Goal: Task Accomplishment & Management: Complete application form

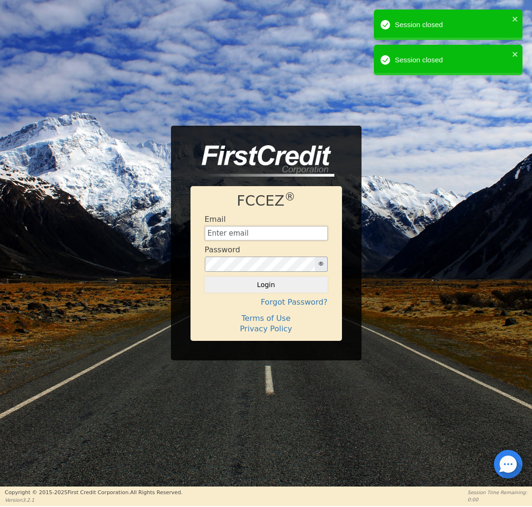
type input "[EMAIL_ADDRESS][DOMAIN_NAME]"
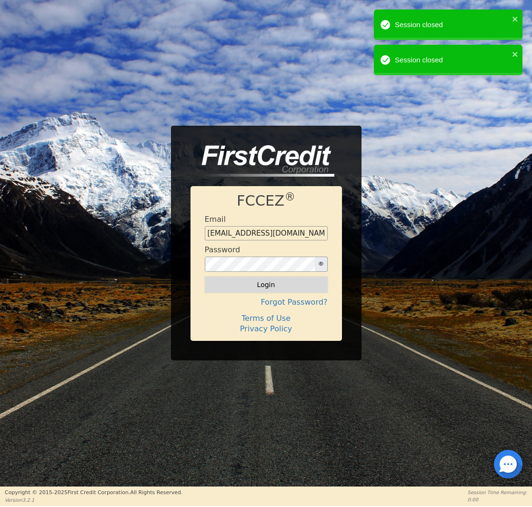
click at [248, 295] on div "FCCEZ ® Email [EMAIL_ADDRESS][DOMAIN_NAME] Password Login Forgot Password? Term…" at bounding box center [265, 263] width 151 height 155
click at [249, 287] on button "Login" at bounding box center [266, 285] width 123 height 16
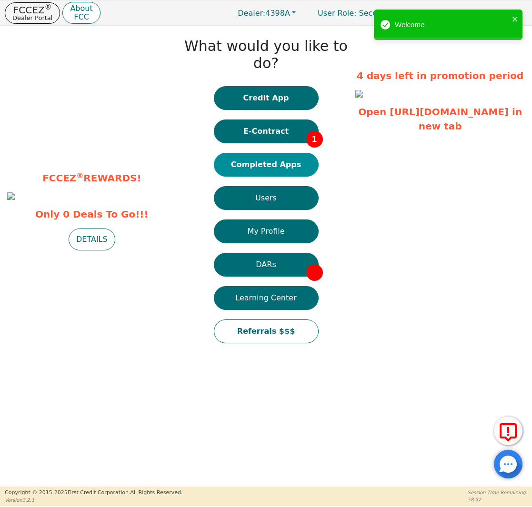
click at [277, 153] on button "Completed Apps" at bounding box center [266, 165] width 105 height 24
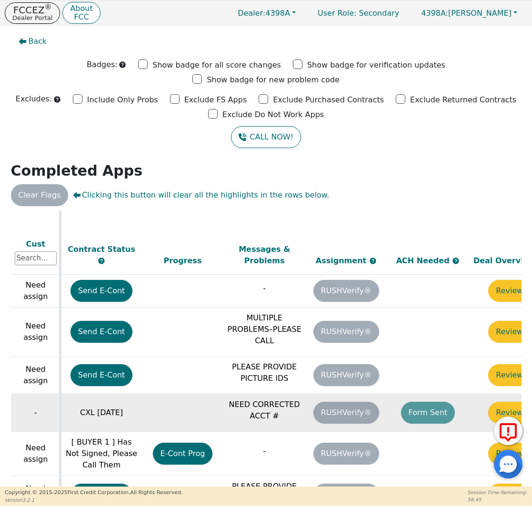
scroll to position [472, 499]
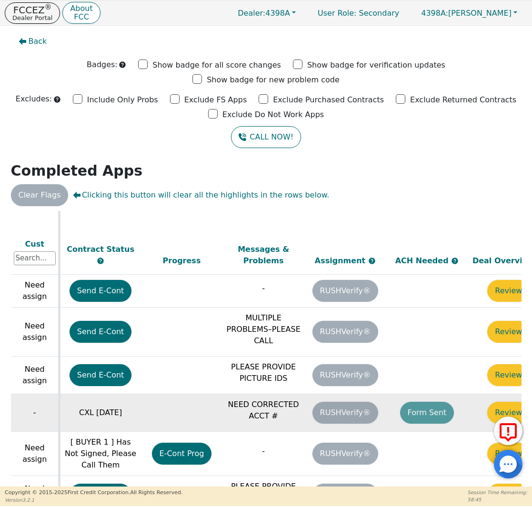
click at [427, 394] on td "Form Sent" at bounding box center [427, 413] width 82 height 38
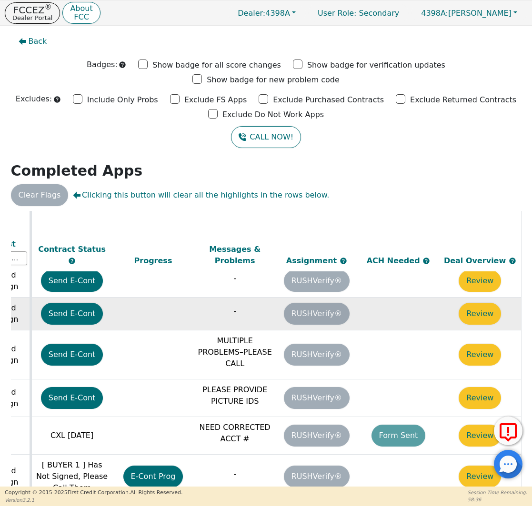
scroll to position [449, 534]
click at [472, 303] on button "Review" at bounding box center [479, 314] width 42 height 22
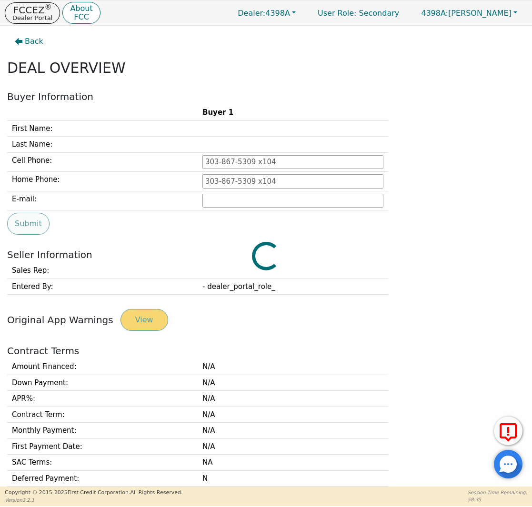
type input "[PHONE_NUMBER]"
type input "[PERSON_NAME][EMAIL_ADDRESS][PERSON_NAME][DOMAIN_NAME]"
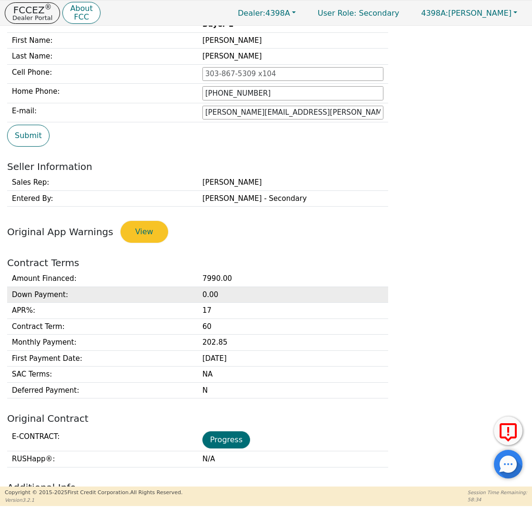
scroll to position [155, 0]
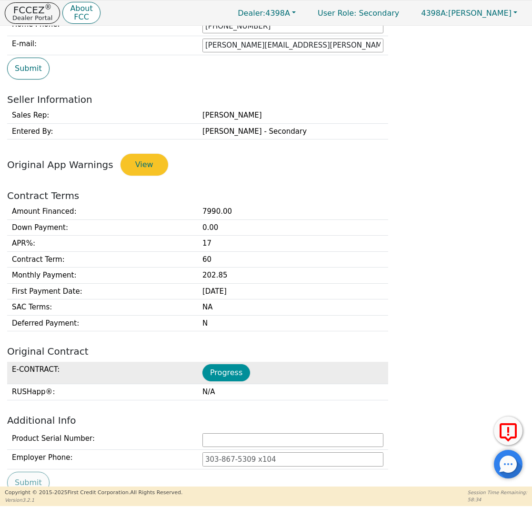
click at [240, 369] on button "Progress" at bounding box center [226, 372] width 48 height 17
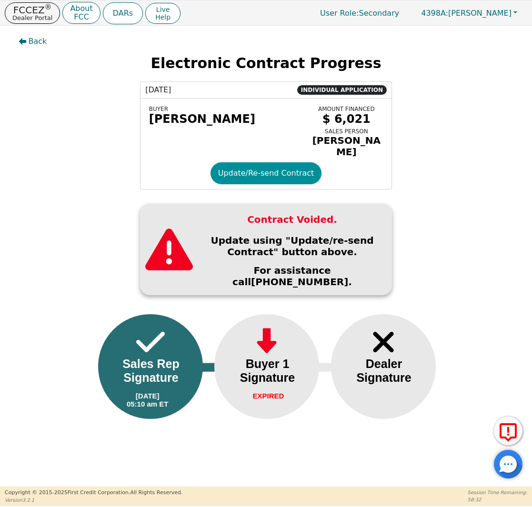
click at [239, 168] on button "Update/Re-send Contract" at bounding box center [265, 173] width 111 height 22
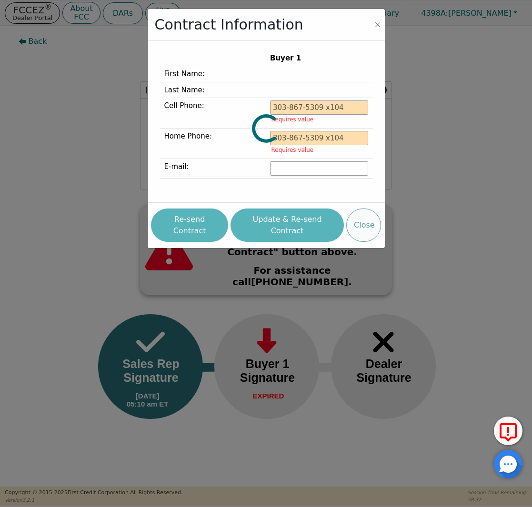
type input "[PHONE_NUMBER]"
type input "[PERSON_NAME][EMAIL_ADDRESS][PERSON_NAME][DOMAIN_NAME]"
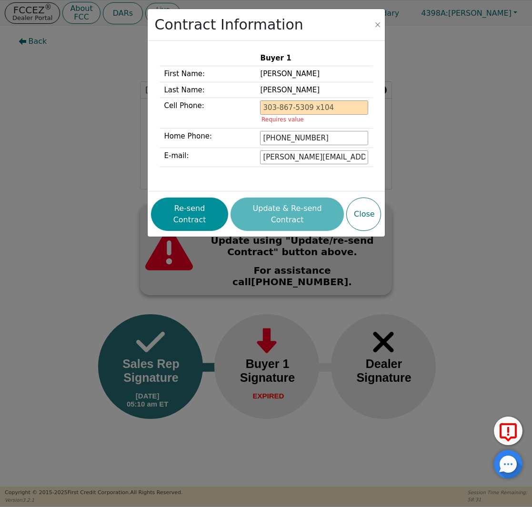
click at [209, 210] on button "Re-send Contract" at bounding box center [189, 214] width 77 height 33
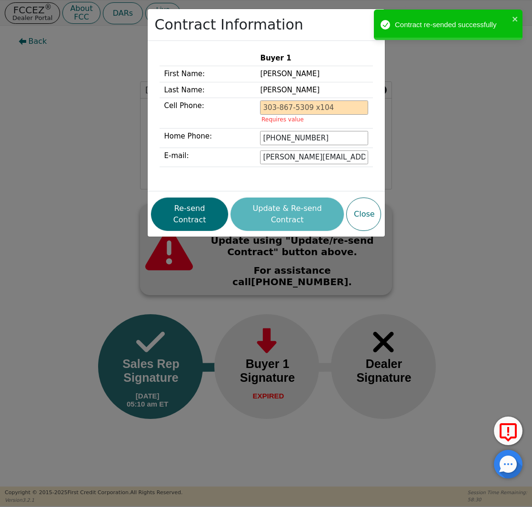
click at [98, 91] on div "Contract Information Buyer 1 First Name: [PERSON_NAME] Last Name: [PERSON_NAME]…" at bounding box center [266, 253] width 532 height 507
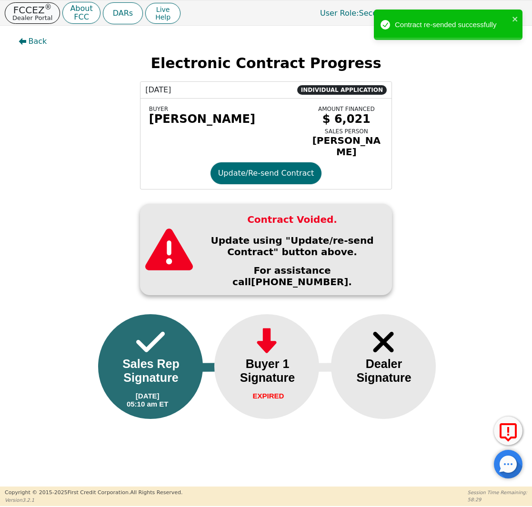
click at [27, 16] on p "Dealer Portal" at bounding box center [32, 18] width 40 height 6
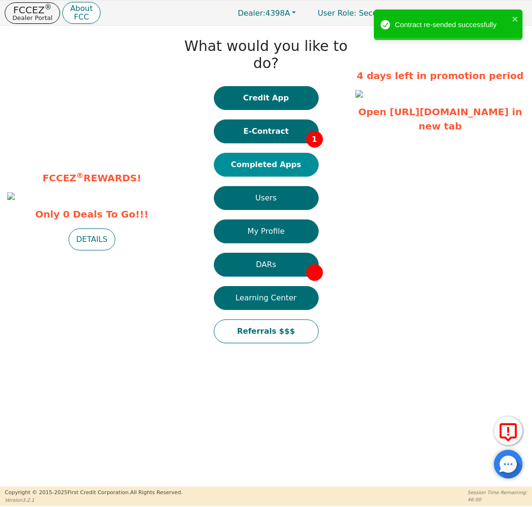
click at [267, 153] on button "Completed Apps" at bounding box center [266, 165] width 105 height 24
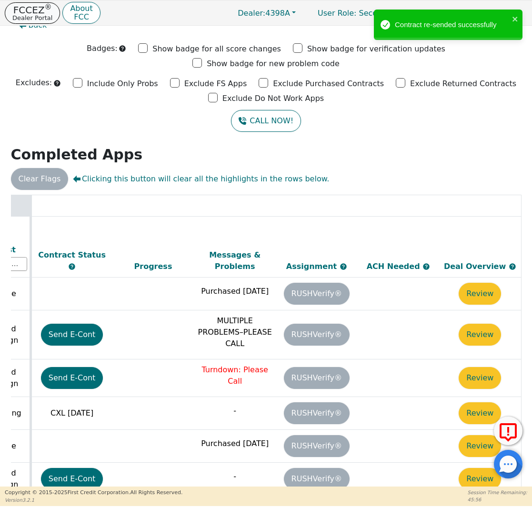
click at [37, 7] on p "FCCEZ ®" at bounding box center [32, 10] width 40 height 10
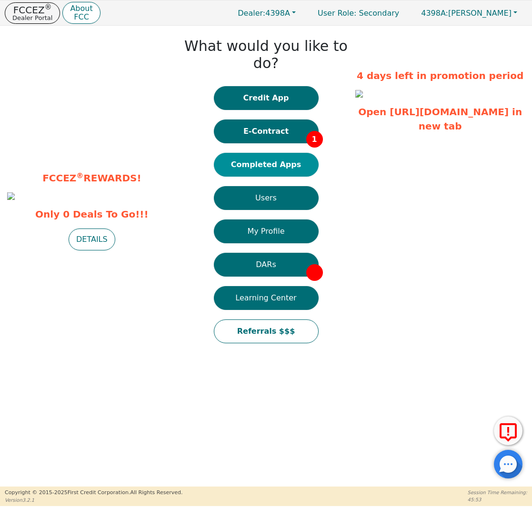
click at [283, 153] on button "Completed Apps" at bounding box center [266, 165] width 105 height 24
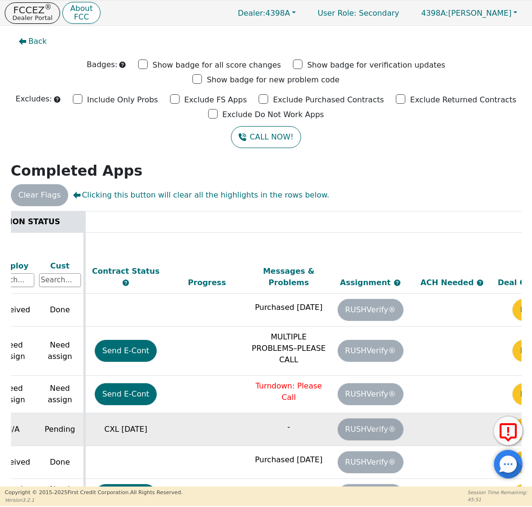
scroll to position [0, 534]
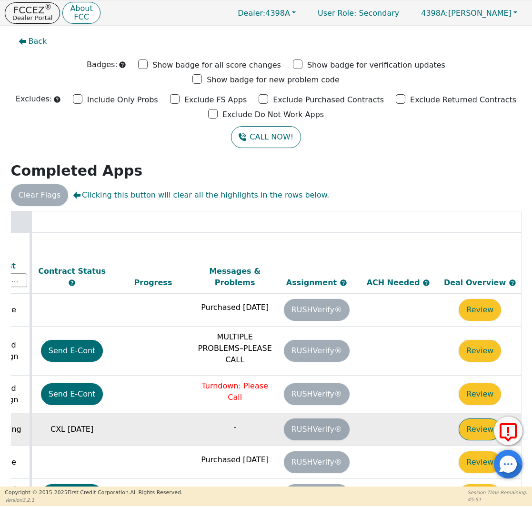
click at [474, 418] on button "Review" at bounding box center [479, 429] width 42 height 22
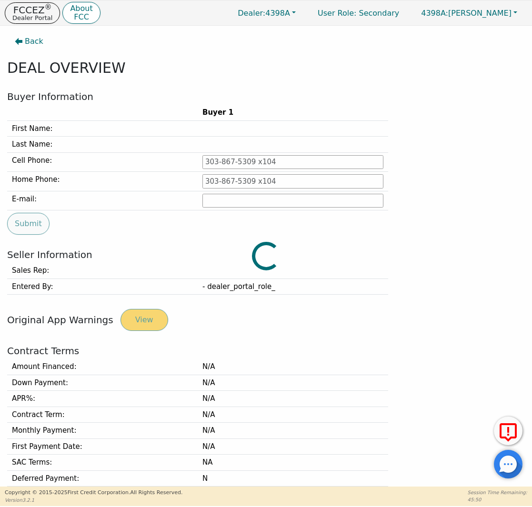
type input "[PHONE_NUMBER]"
type input "[EMAIL_ADDRESS][DOMAIN_NAME]"
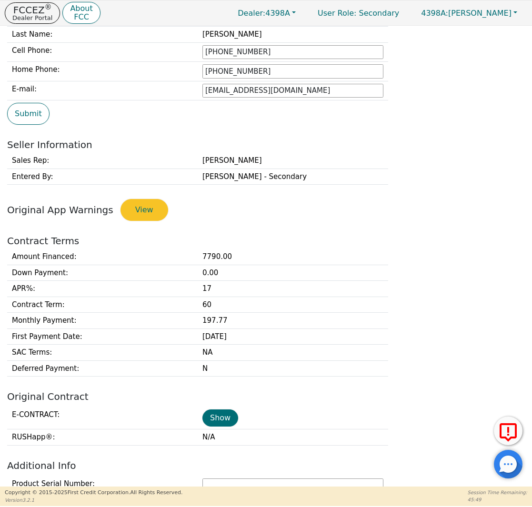
scroll to position [111, 0]
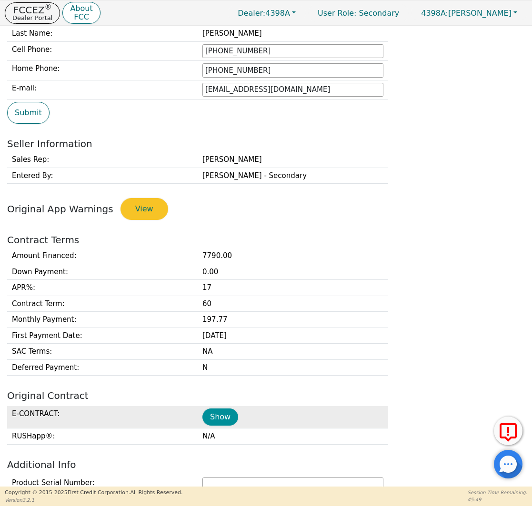
click at [220, 412] on button "Show" at bounding box center [220, 416] width 36 height 17
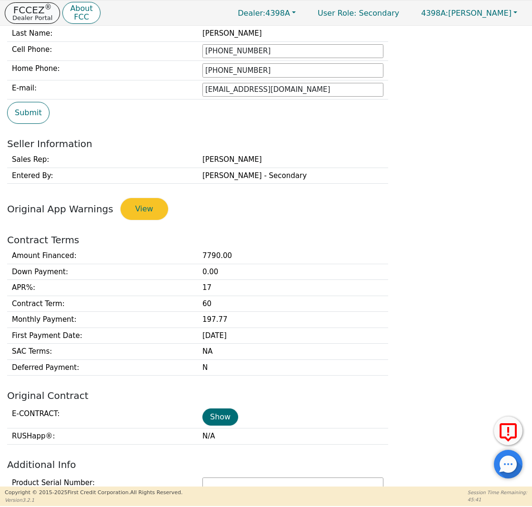
click at [34, 15] on p "Dealer Portal" at bounding box center [32, 18] width 40 height 6
